Goal: Information Seeking & Learning: Learn about a topic

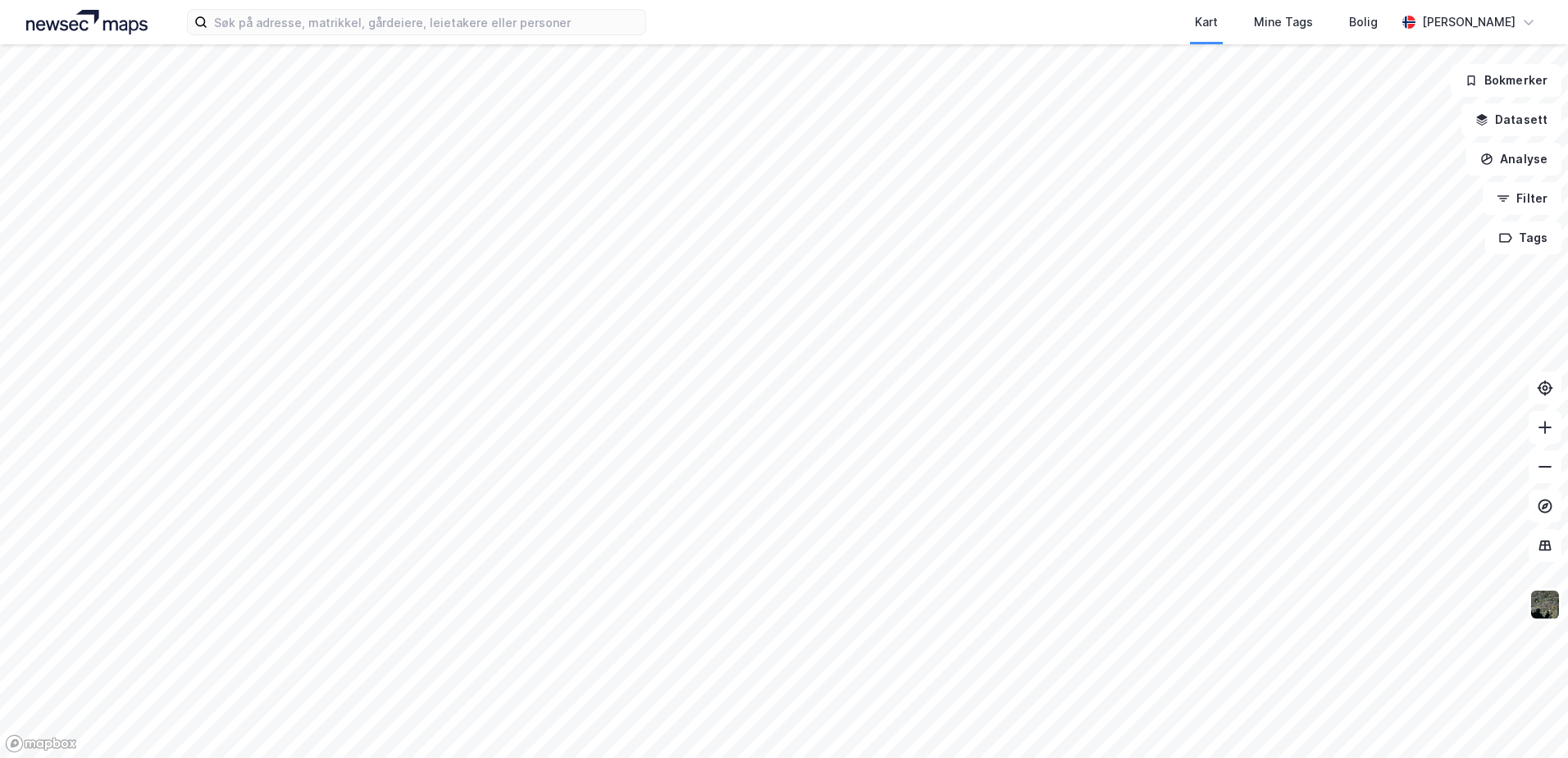
click at [891, 757] on html "Kart Mine Tags Bolig [PERSON_NAME] Bokmerker Datasett Analyse Filter Tags" at bounding box center [784, 379] width 1568 height 758
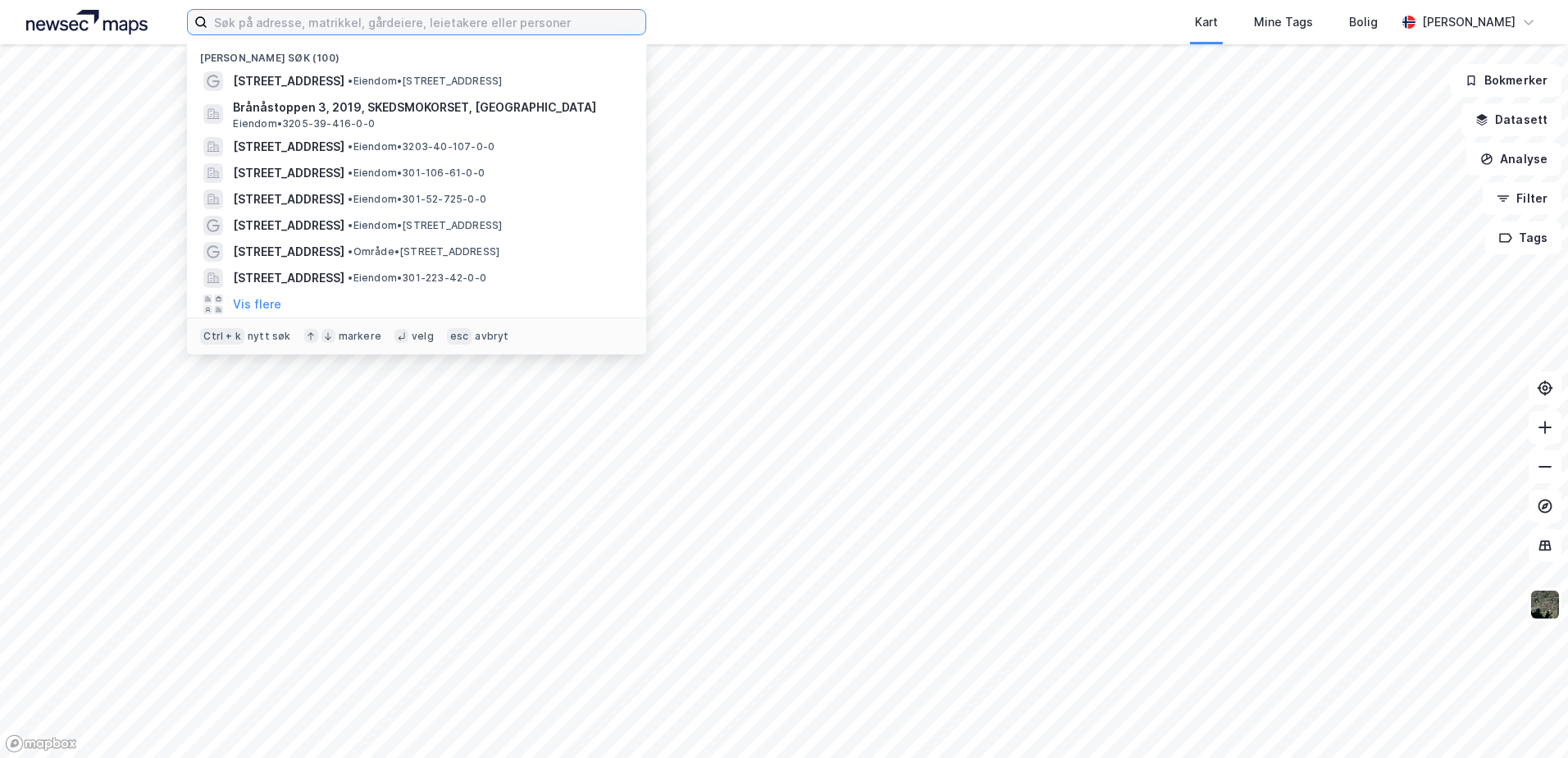
click at [309, 16] on input at bounding box center [426, 22] width 438 height 25
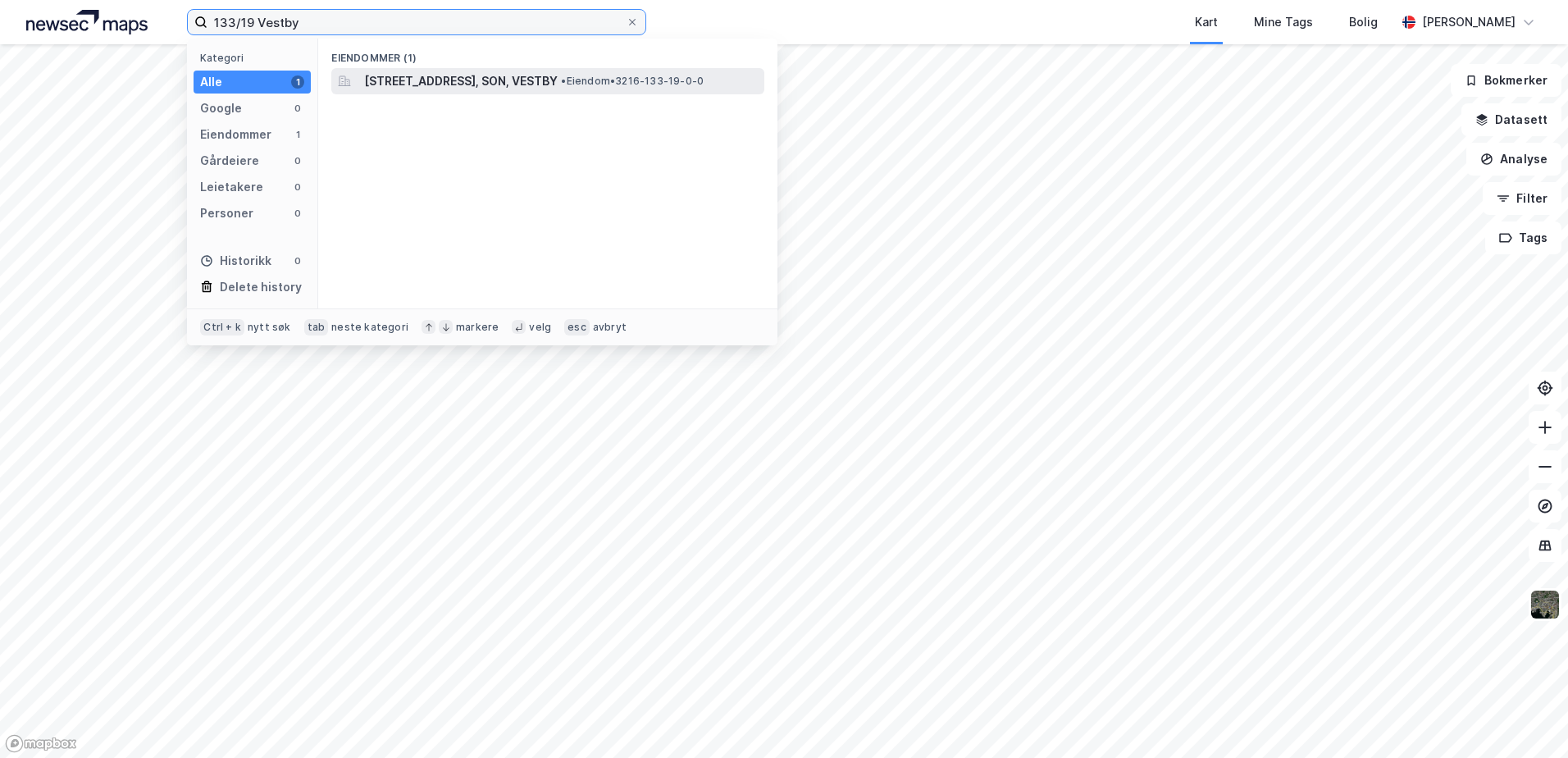
type input "133/19 Vestby"
click at [400, 87] on span "[STREET_ADDRESS], SON, VESTBY" at bounding box center [461, 81] width 193 height 20
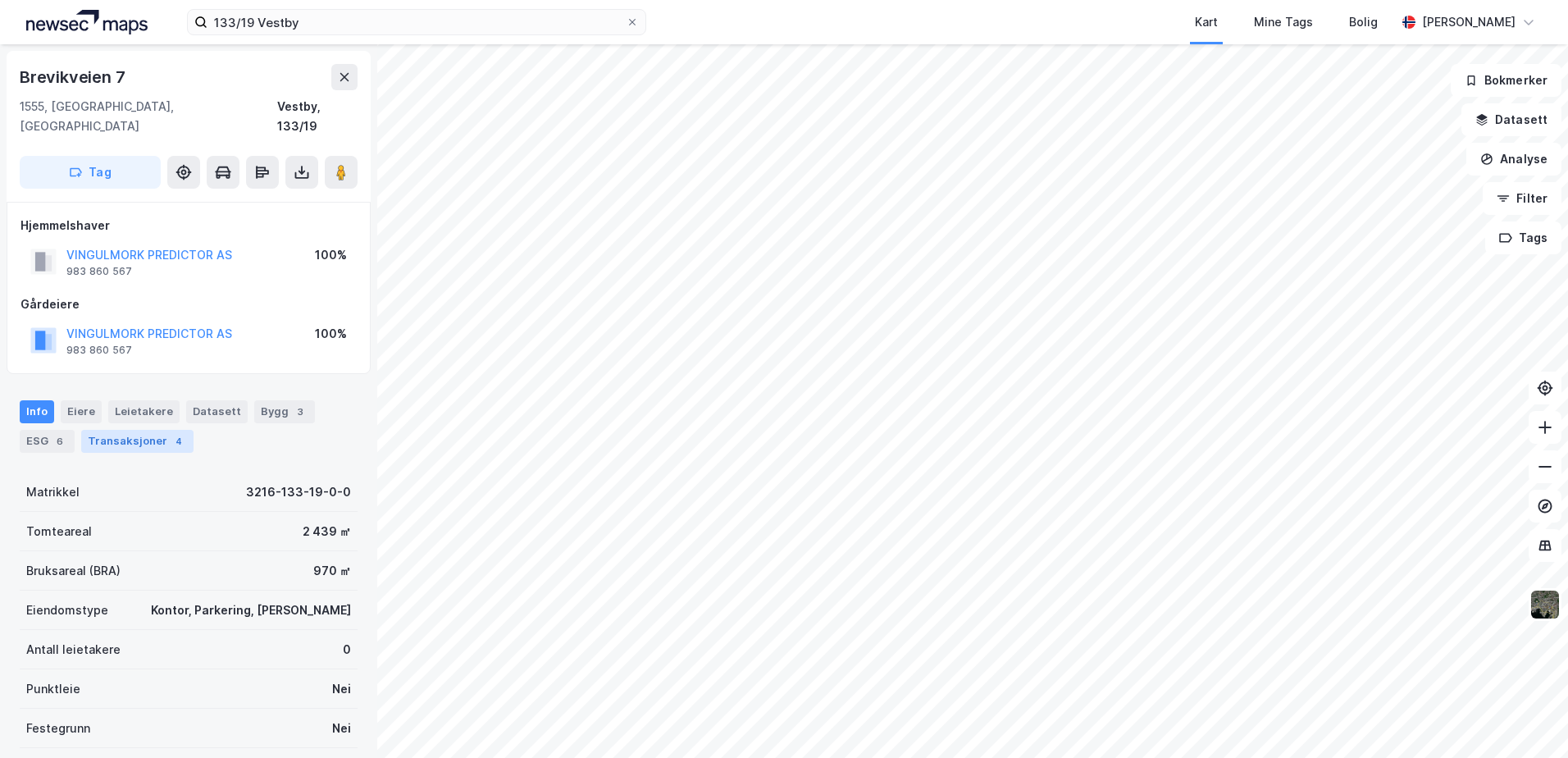
click at [117, 430] on div "Transaksjoner 4" at bounding box center [137, 441] width 112 height 23
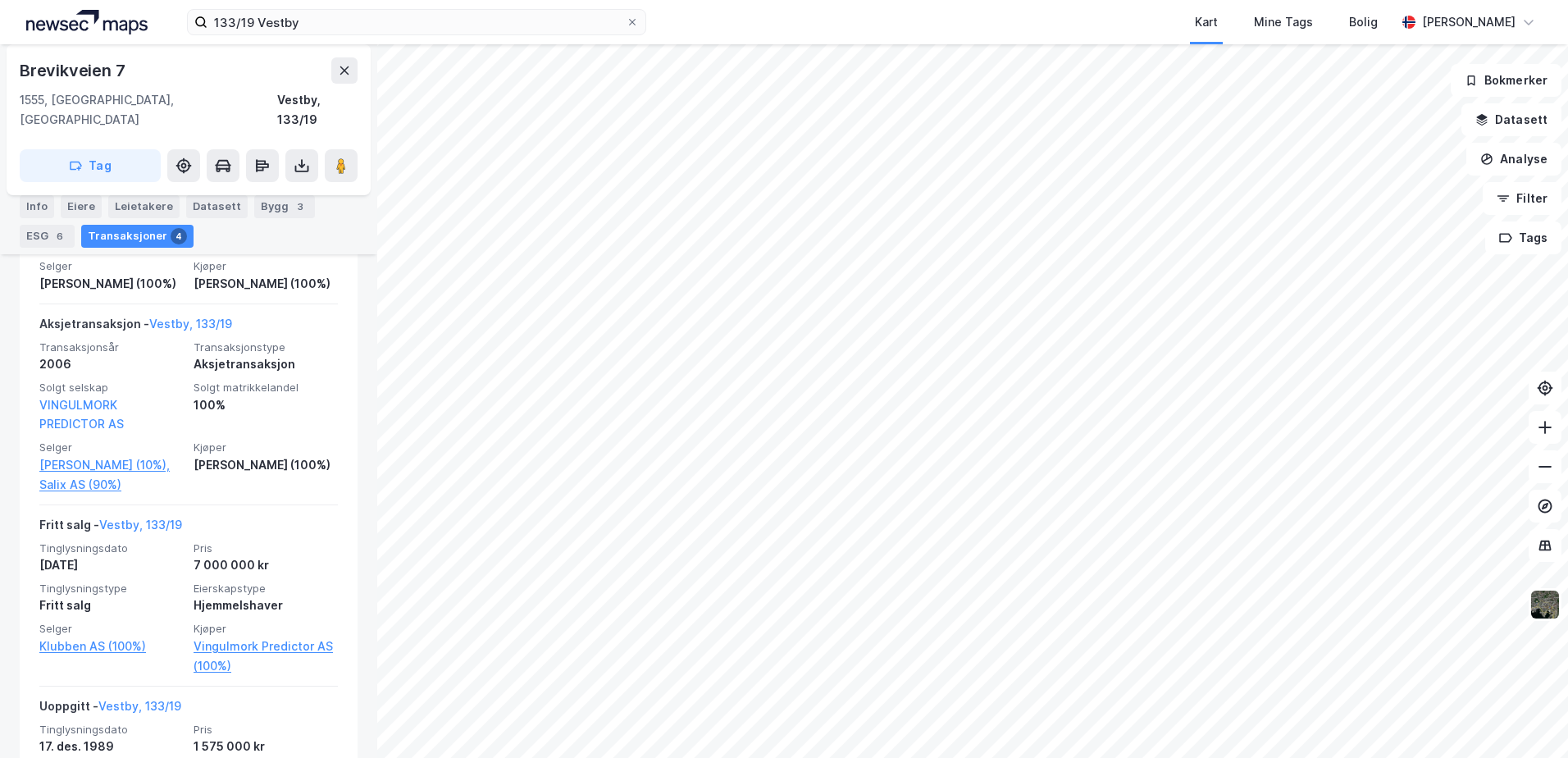
scroll to position [656, 0]
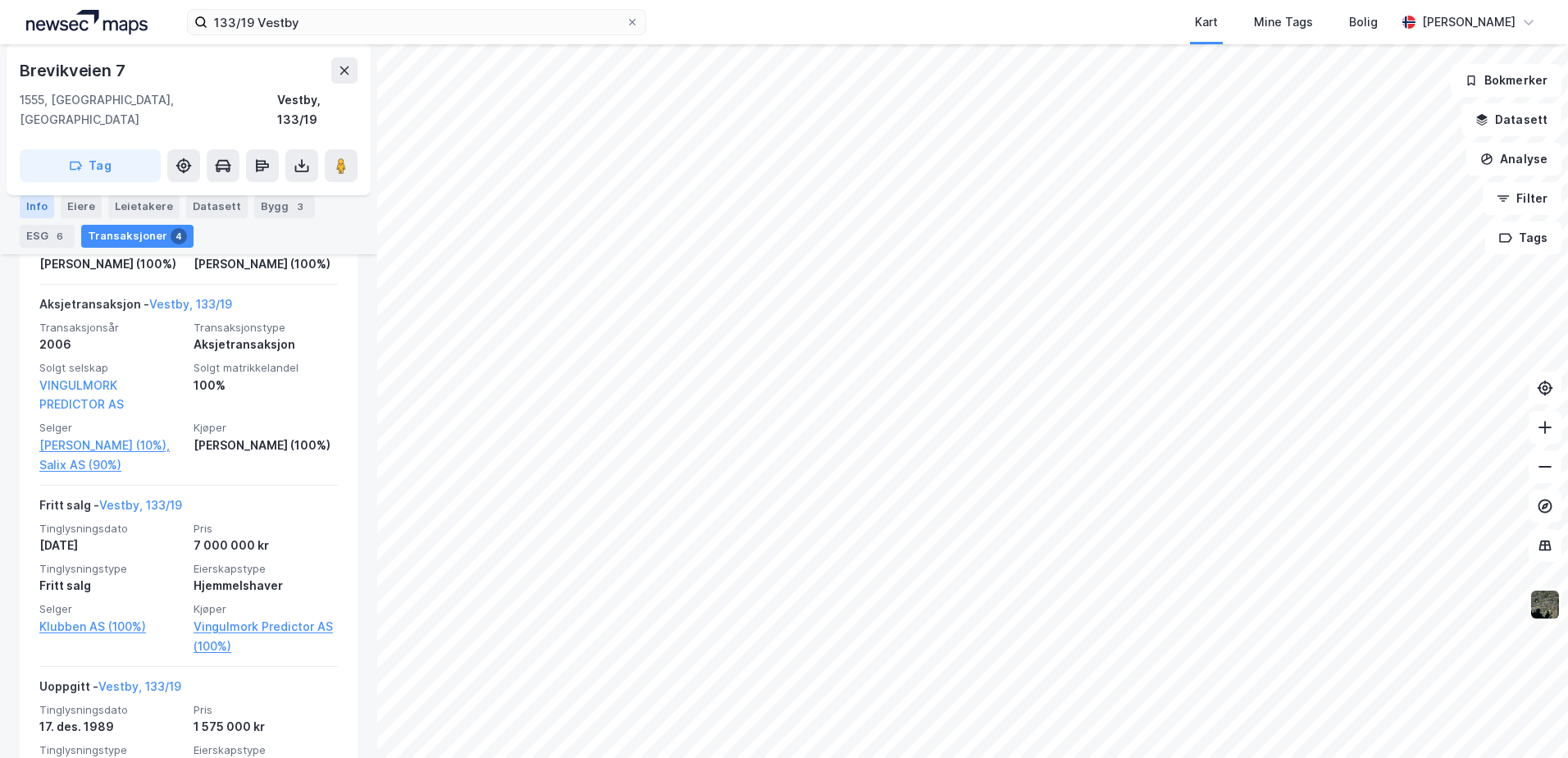
click at [24, 206] on div "Info" at bounding box center [37, 206] width 35 height 23
